Goal: Task Accomplishment & Management: Manage account settings

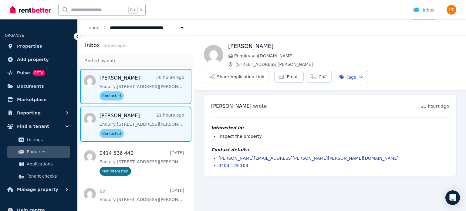
click at [135, 83] on span "Message list" at bounding box center [136, 86] width 116 height 35
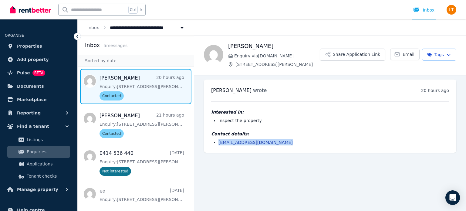
drag, startPoint x: 280, startPoint y: 143, endPoint x: 218, endPoint y: 144, distance: 61.3
click at [218, 144] on li "[EMAIL_ADDRESS][DOMAIN_NAME]" at bounding box center [333, 142] width 231 height 6
click at [38, 46] on link "Properties" at bounding box center [39, 46] width 68 height 12
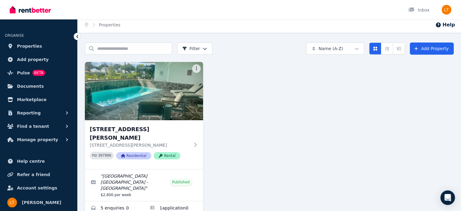
scroll to position [3, 0]
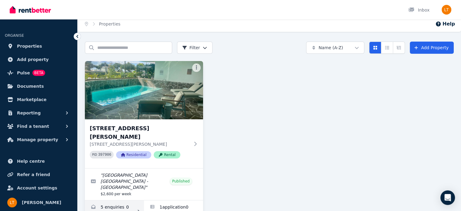
click at [140, 209] on icon at bounding box center [139, 211] width 6 height 4
click at [124, 200] on link "Enquiries for Unit 603/4 Musgrave St, Coolangatta" at bounding box center [114, 211] width 59 height 22
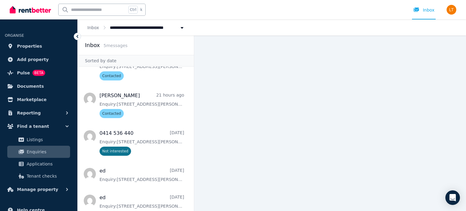
scroll to position [23, 0]
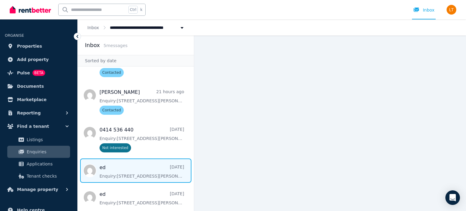
click at [141, 173] on span "Message list" at bounding box center [136, 170] width 116 height 24
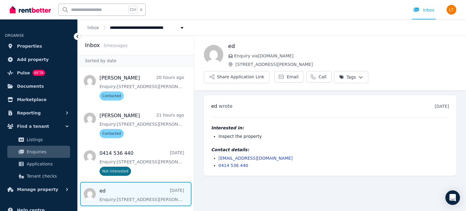
click at [351, 77] on html "**********" at bounding box center [233, 105] width 466 height 211
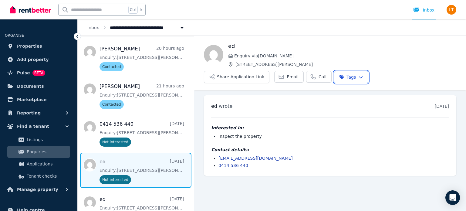
scroll to position [34, 0]
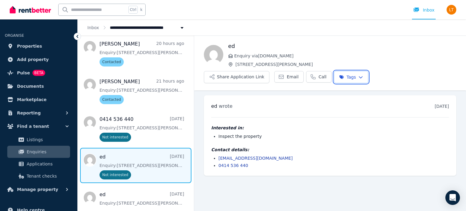
drag, startPoint x: 191, startPoint y: 133, endPoint x: 176, endPoint y: 181, distance: 49.4
click at [184, 174] on html "**********" at bounding box center [233, 105] width 466 height 211
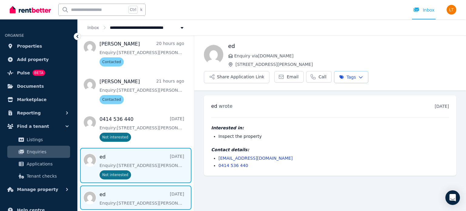
click at [147, 192] on span "Message list" at bounding box center [136, 197] width 116 height 24
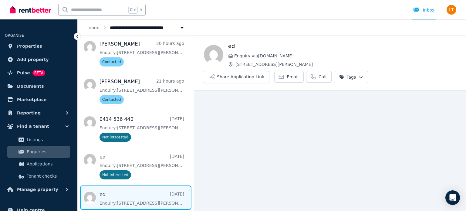
click at [343, 76] on html "**********" at bounding box center [233, 105] width 466 height 211
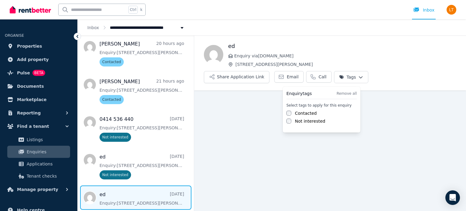
click at [312, 123] on label "Not interested" at bounding box center [310, 121] width 30 height 6
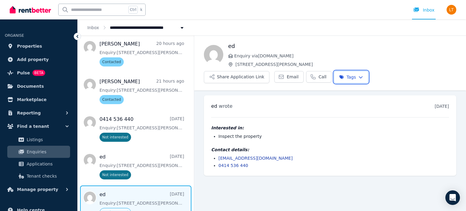
click at [191, 150] on html "**********" at bounding box center [233, 105] width 466 height 211
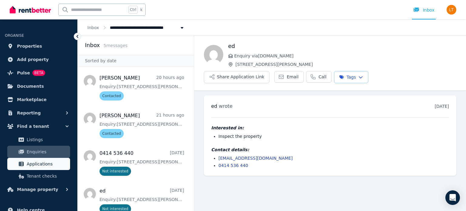
click at [49, 162] on span "Applications" at bounding box center [47, 163] width 41 height 7
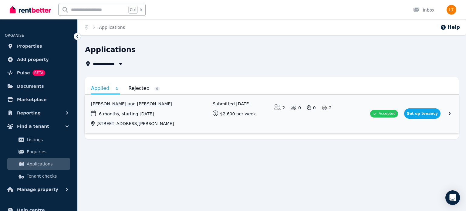
click at [387, 113] on link "View application: Ed Ball and Kim Ball" at bounding box center [272, 114] width 374 height 38
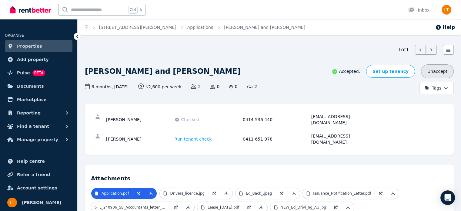
click at [434, 71] on button "Unaccept" at bounding box center [437, 71] width 33 height 14
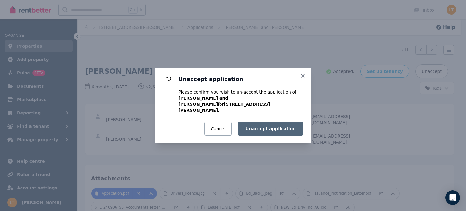
click at [280, 123] on button "Unaccept application" at bounding box center [271, 129] width 66 height 14
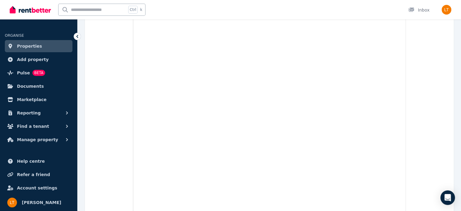
scroll to position [28, 0]
